Goal: Information Seeking & Learning: Learn about a topic

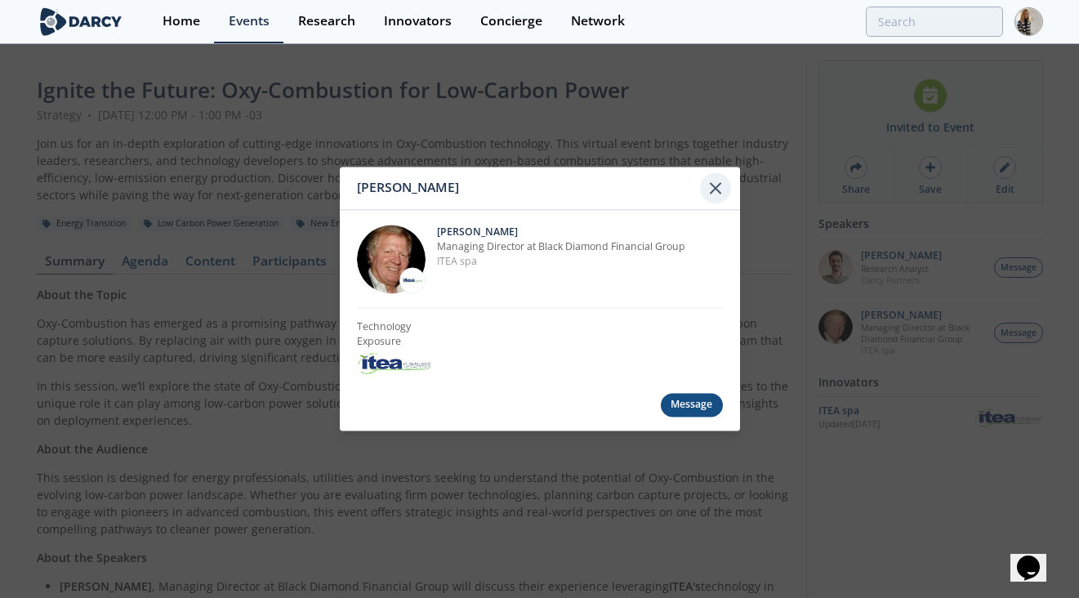
click at [718, 181] on icon at bounding box center [716, 188] width 20 height 20
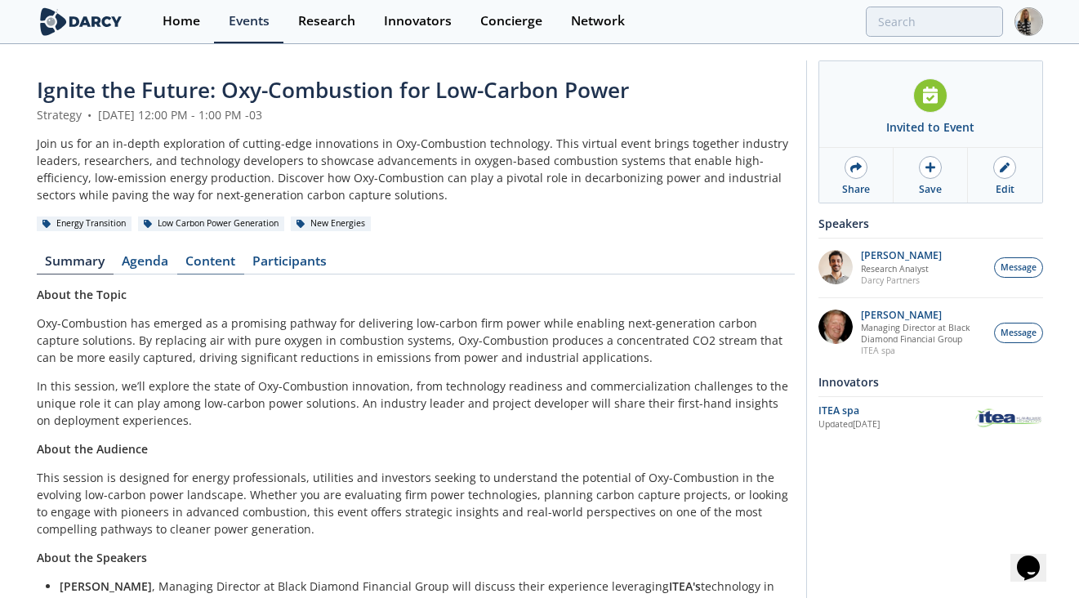
click at [215, 261] on link "Content" at bounding box center [210, 265] width 67 height 20
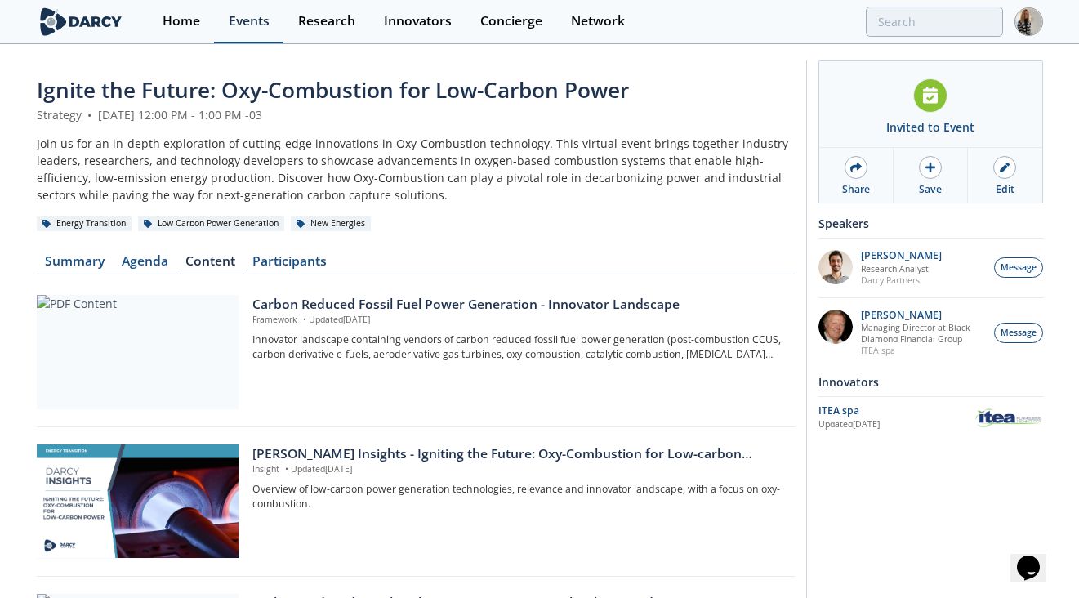
click at [250, 19] on div "Events" at bounding box center [249, 21] width 41 height 13
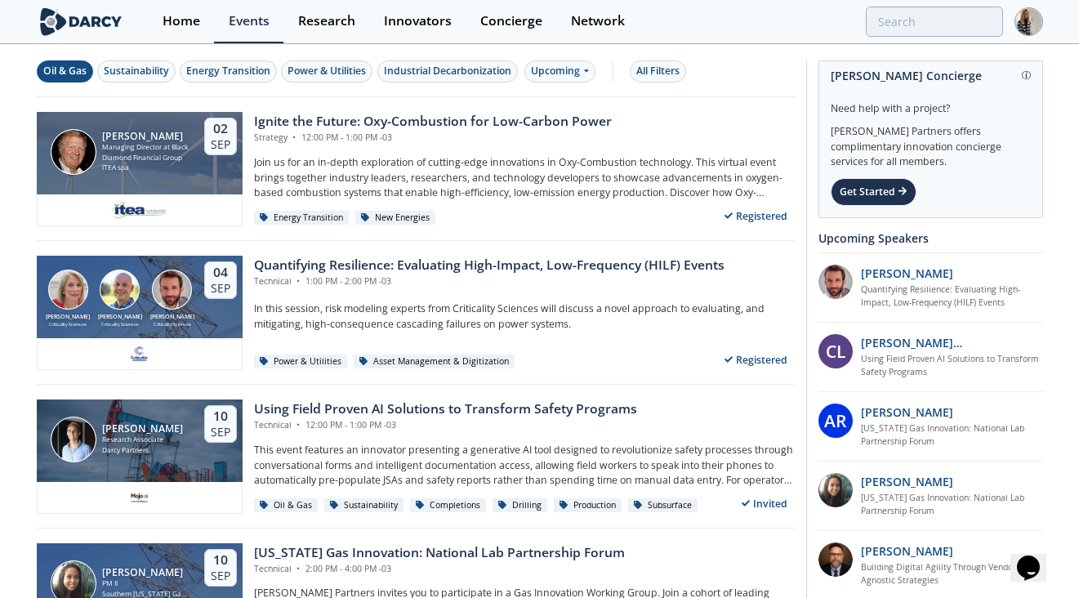
click at [68, 69] on div "Oil & Gas" at bounding box center [64, 71] width 43 height 15
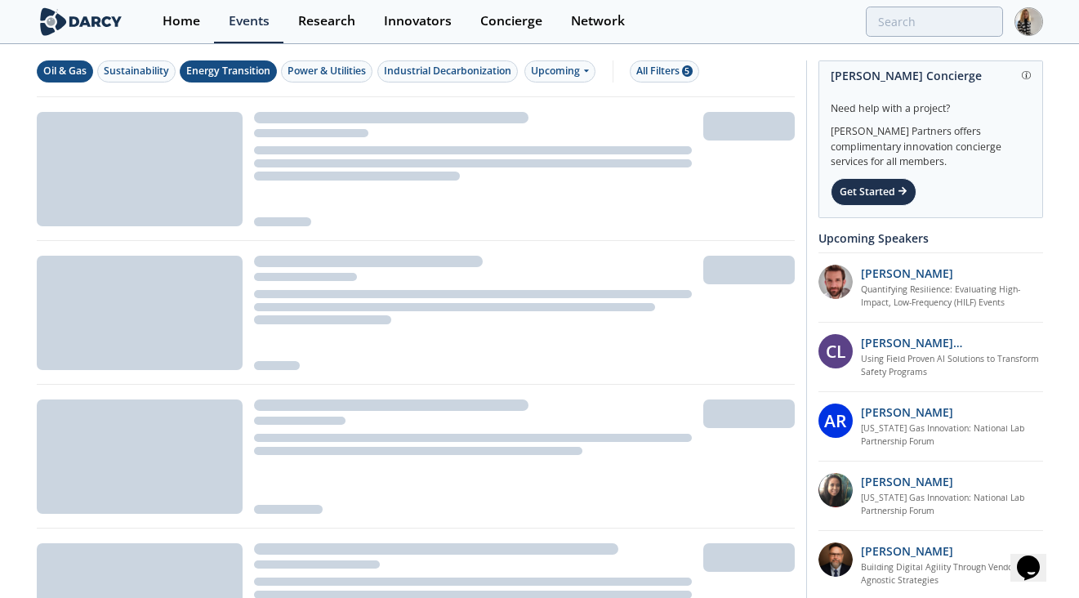
click at [211, 71] on div "Energy Transition" at bounding box center [228, 71] width 84 height 15
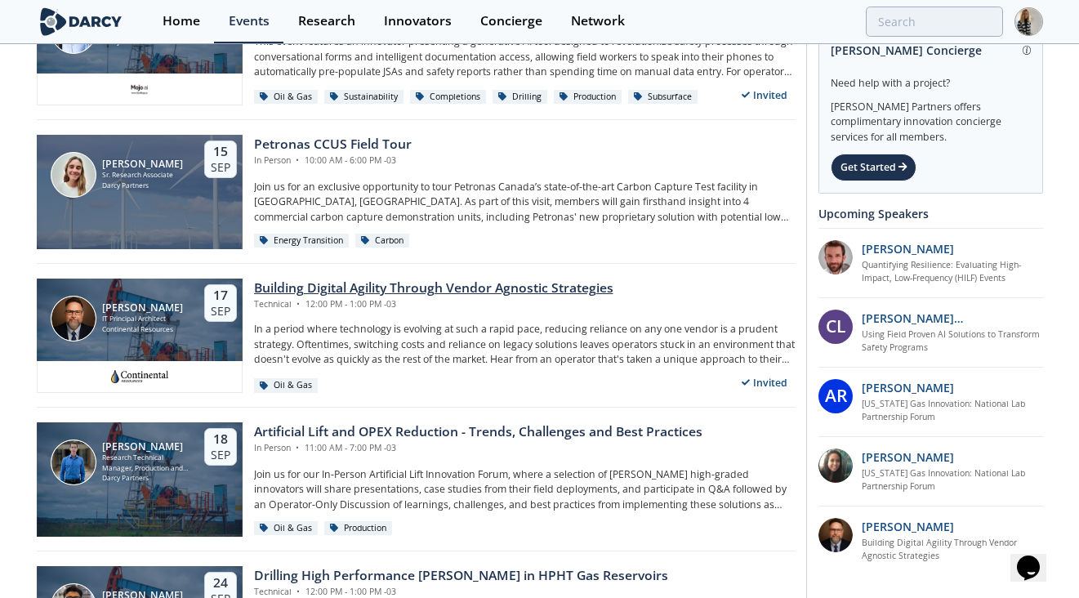
scroll to position [269, 0]
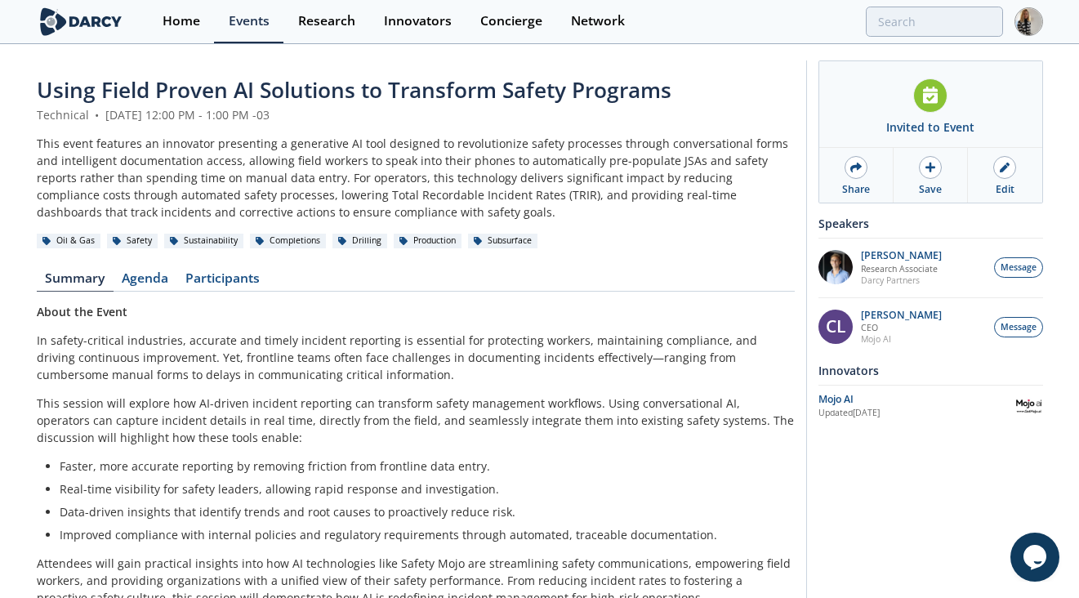
click at [434, 95] on span "Using Field Proven AI Solutions to Transform Safety Programs" at bounding box center [354, 89] width 634 height 29
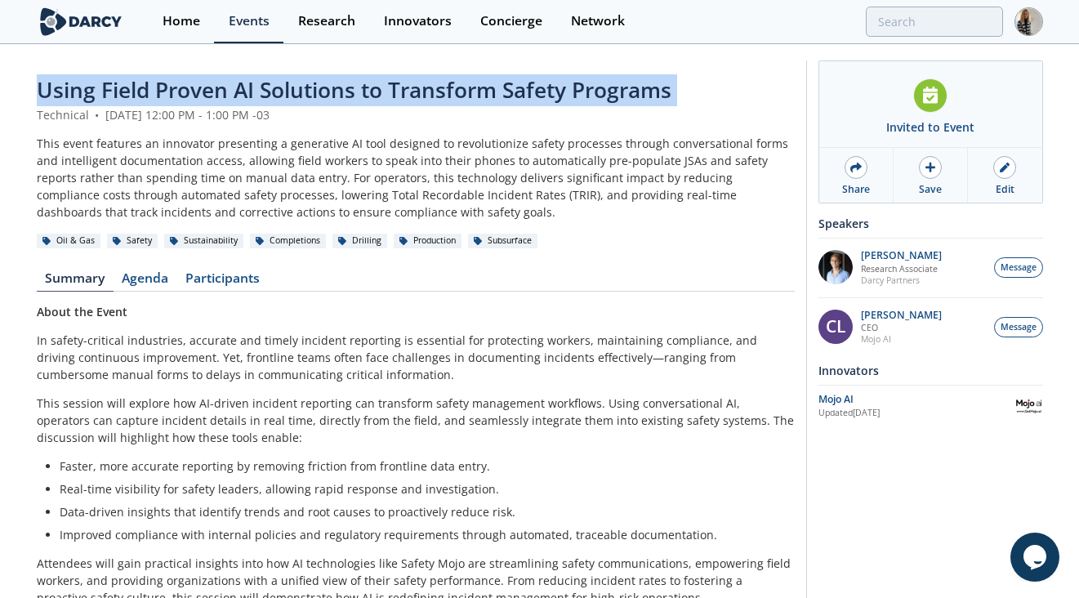
click at [434, 95] on span "Using Field Proven AI Solutions to Transform Safety Programs" at bounding box center [354, 89] width 634 height 29
copy header "Using Field Proven AI Solutions to Transform Safety Programs"
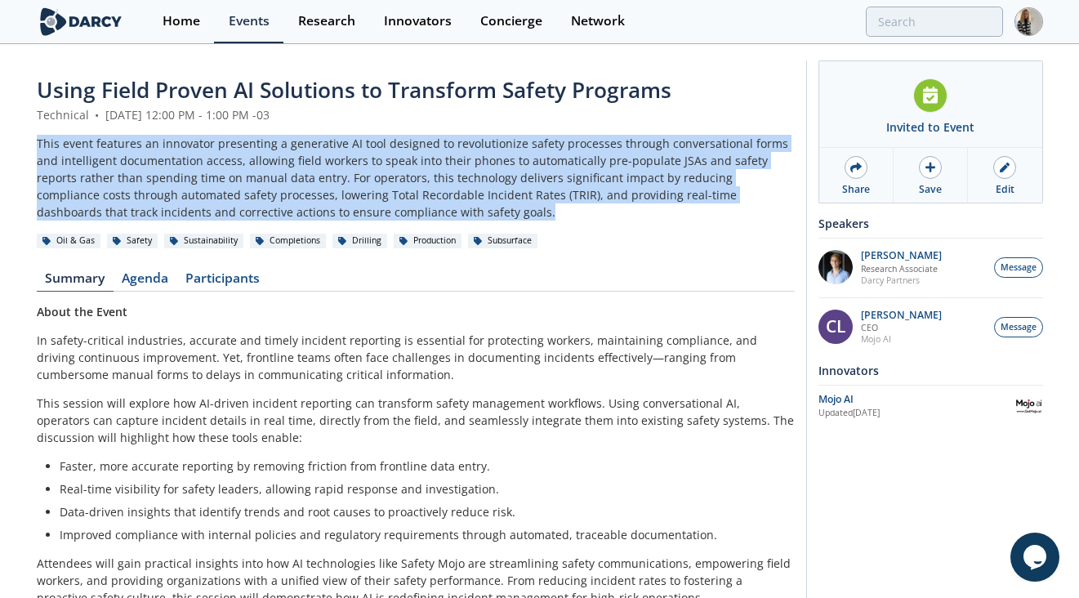
drag, startPoint x: 385, startPoint y: 214, endPoint x: 21, endPoint y: 146, distance: 370.5
click at [22, 146] on div "Using Field Proven AI Solutions to Transform Safety Programs Technical • Septem…" at bounding box center [539, 460] width 1079 height 829
copy div "This event features an innovator presenting a generative AI tool designed to re…"
